Goal: Information Seeking & Learning: Learn about a topic

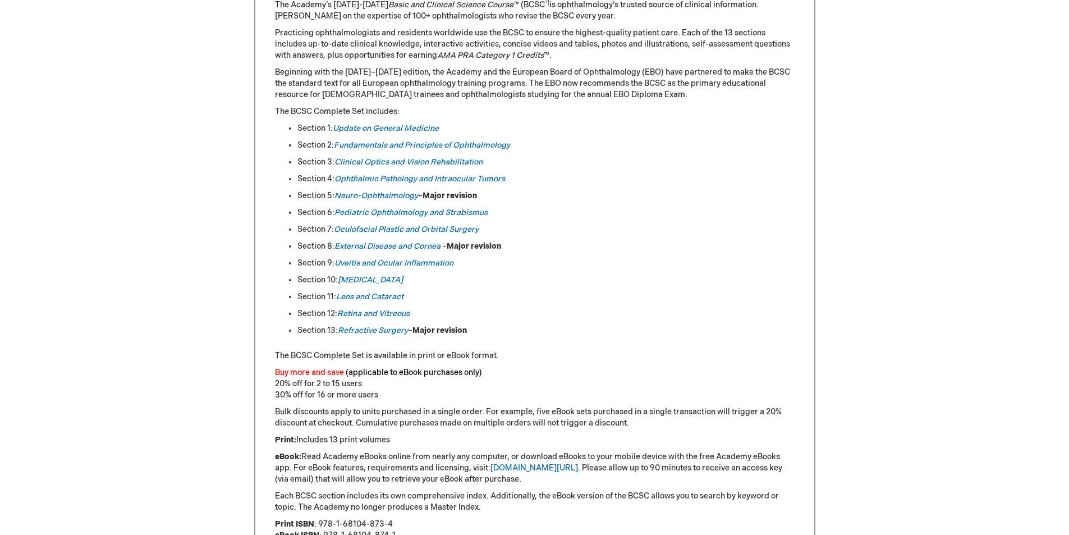
scroll to position [561, 0]
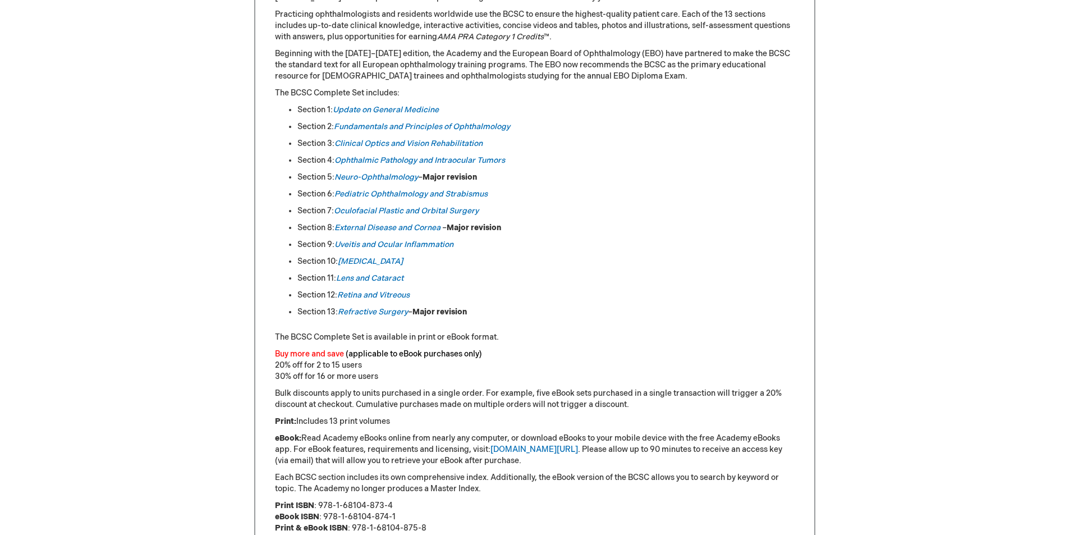
click at [456, 224] on strong "Major revision" at bounding box center [474, 228] width 54 height 10
drag, startPoint x: 456, startPoint y: 224, endPoint x: 487, endPoint y: 224, distance: 31.4
click at [487, 224] on strong "Major revision" at bounding box center [474, 228] width 54 height 10
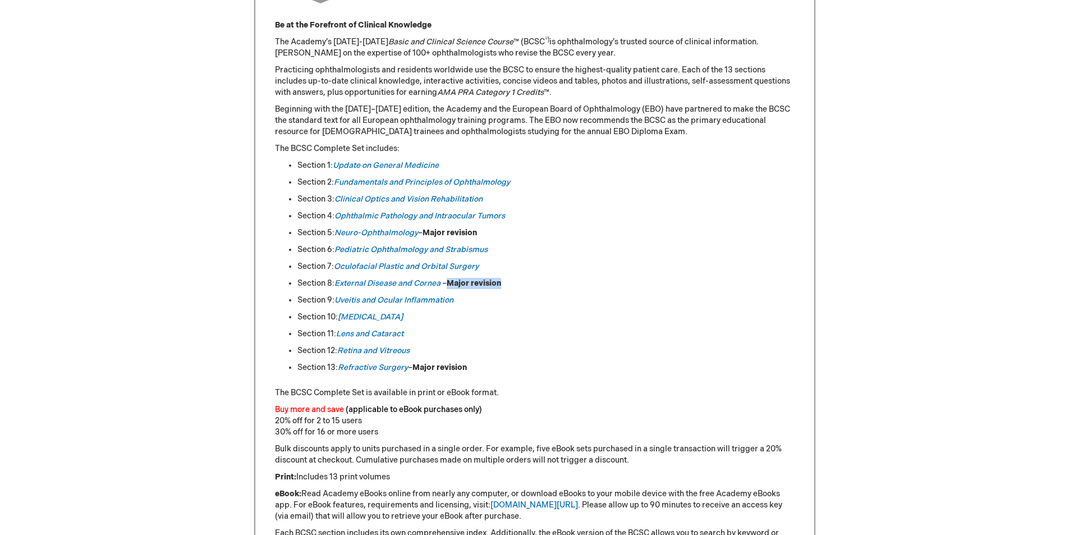
scroll to position [505, 0]
click at [444, 234] on strong "Major revision" at bounding box center [449, 233] width 54 height 10
click at [424, 368] on strong "Major revision" at bounding box center [439, 368] width 54 height 10
drag, startPoint x: 424, startPoint y: 368, endPoint x: 449, endPoint y: 364, distance: 25.5
click at [449, 364] on strong "Major revision" at bounding box center [439, 368] width 54 height 10
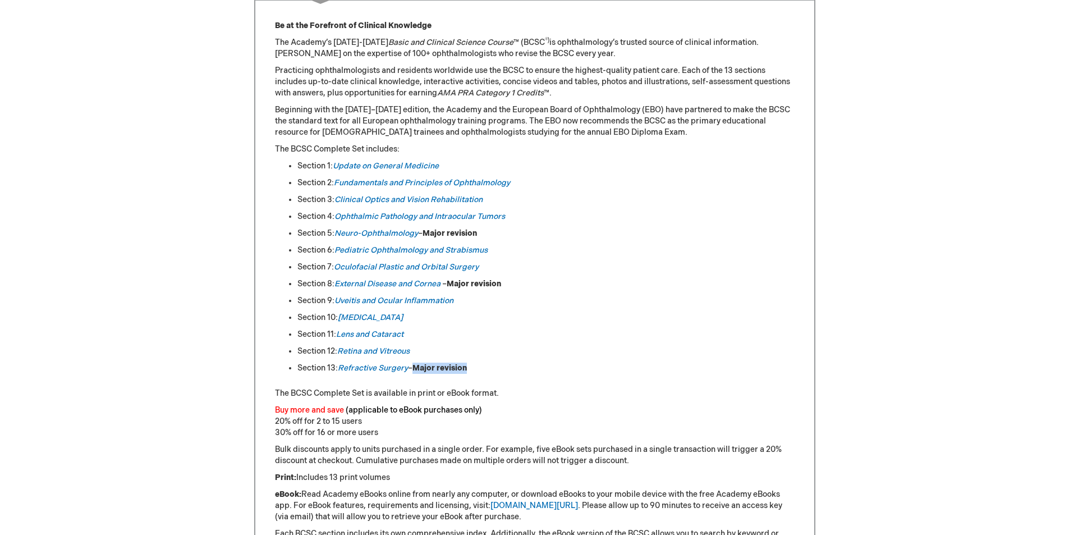
click at [449, 364] on strong "Major revision" at bounding box center [439, 368] width 54 height 10
click at [421, 368] on strong "Major revision" at bounding box center [439, 368] width 54 height 10
drag, startPoint x: 420, startPoint y: 368, endPoint x: 466, endPoint y: 369, distance: 46.0
click at [466, 369] on strong "Major revision" at bounding box center [439, 368] width 54 height 10
click at [454, 285] on strong "Major revision" at bounding box center [474, 284] width 54 height 10
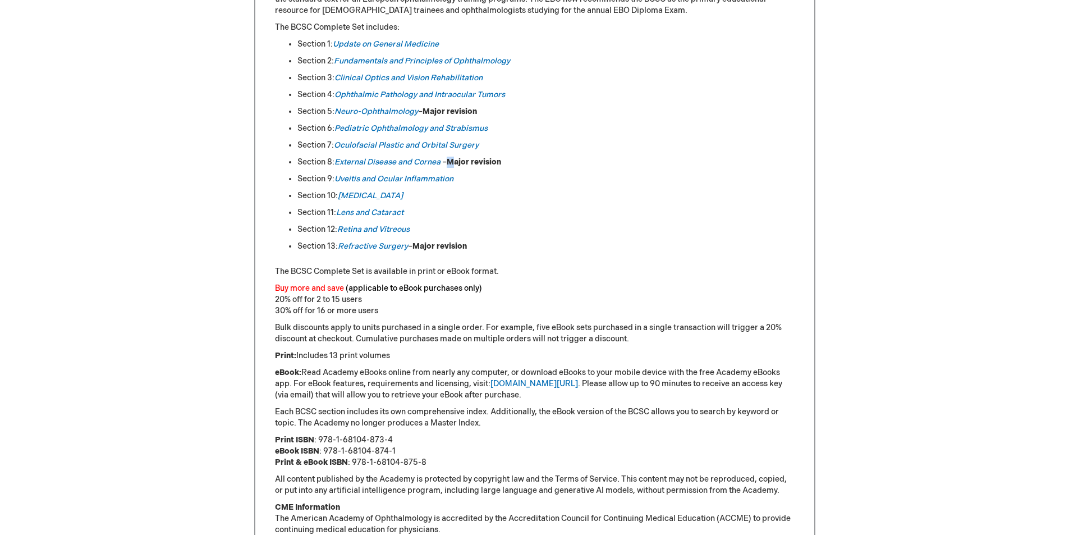
scroll to position [487, 0]
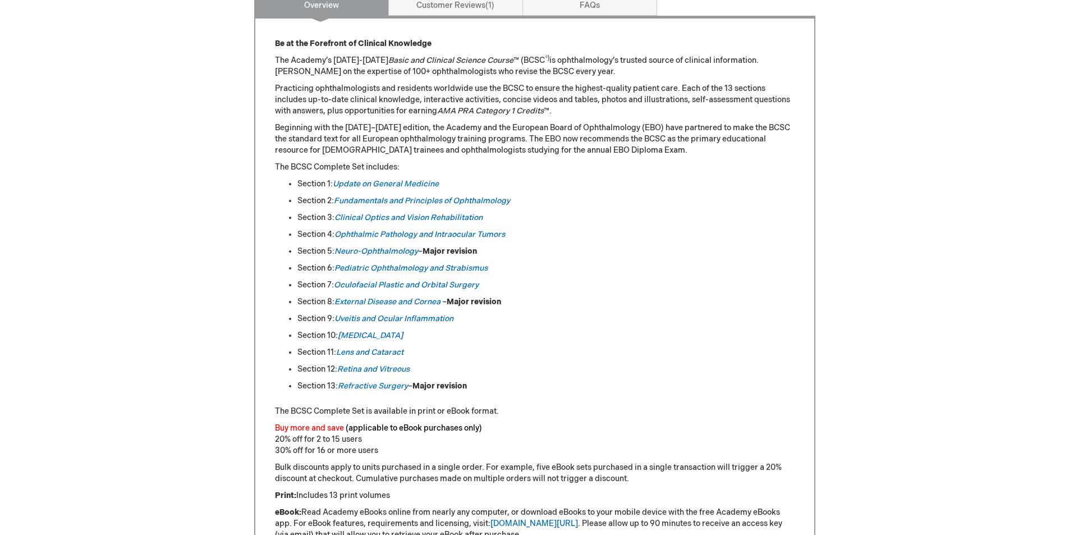
click at [622, 218] on li "Section 3: Clinical Optics and [MEDICAL_DATA]" at bounding box center [545, 217] width 497 height 11
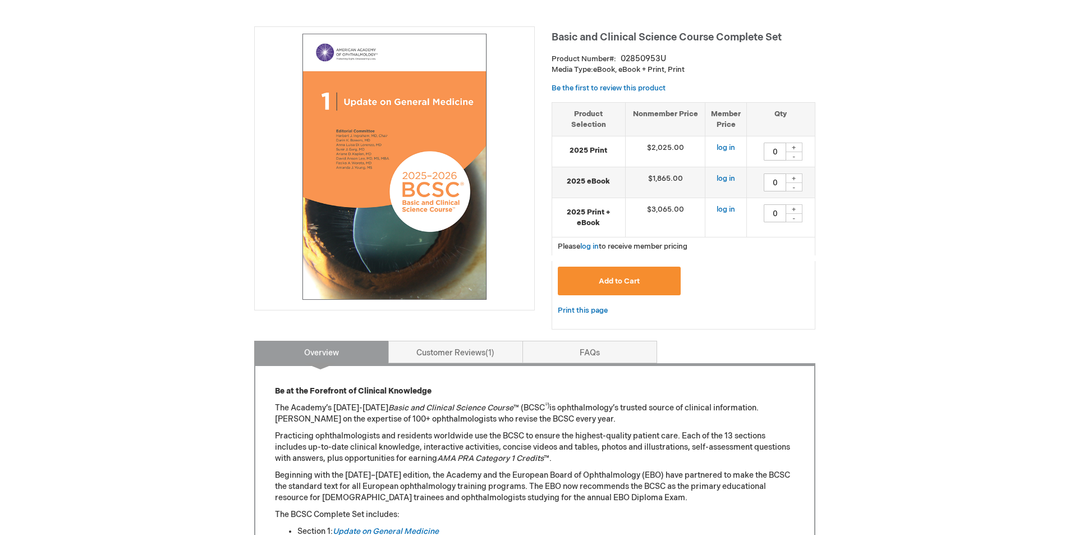
scroll to position [0, 0]
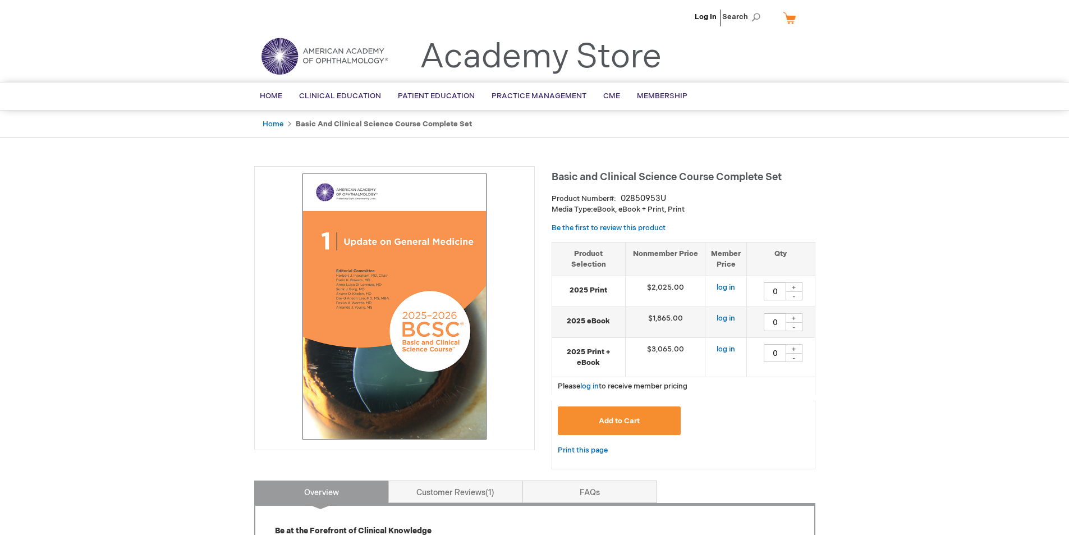
click at [555, 174] on span "Basic and Clinical Science Course Complete Set" at bounding box center [667, 177] width 230 height 12
copy div "Basic and Clinical Science Course Complete Set"
